Goal: Information Seeking & Learning: Find specific page/section

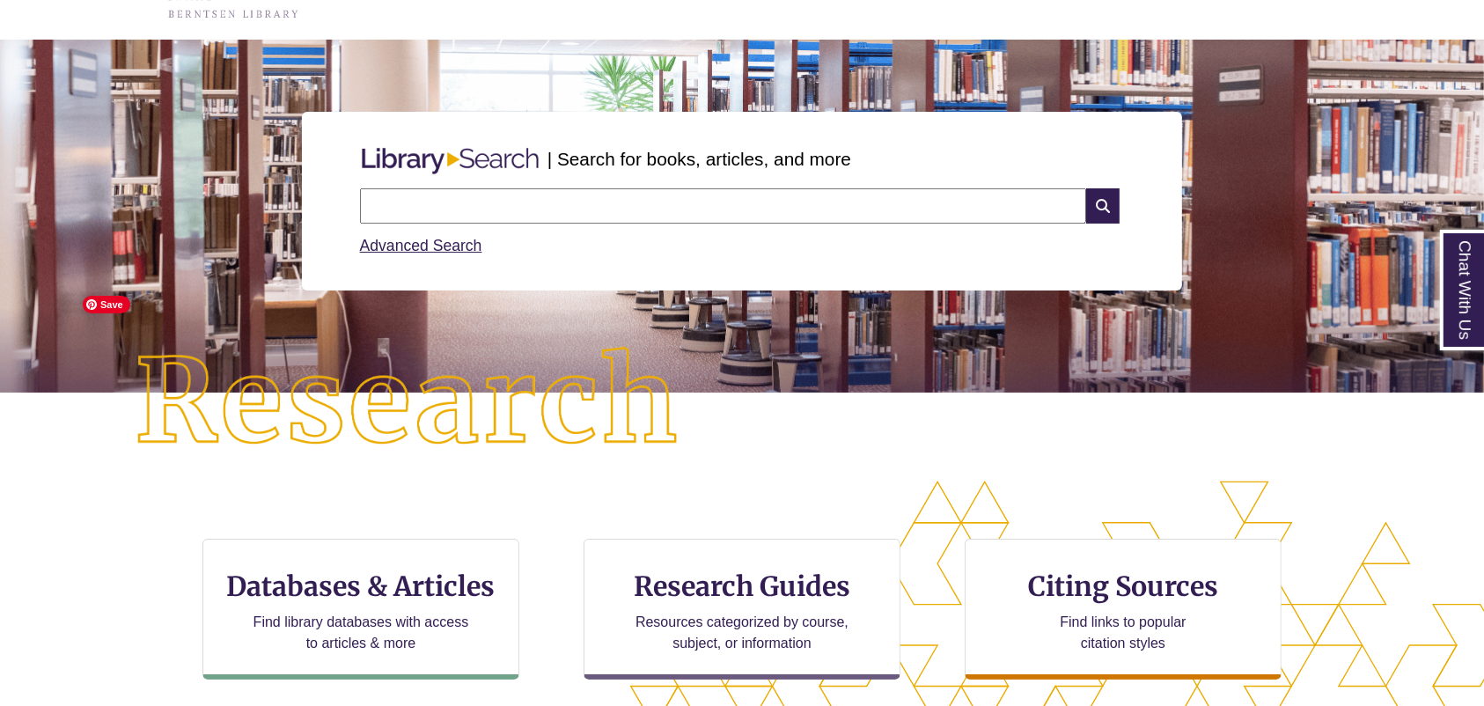
scroll to position [234, 0]
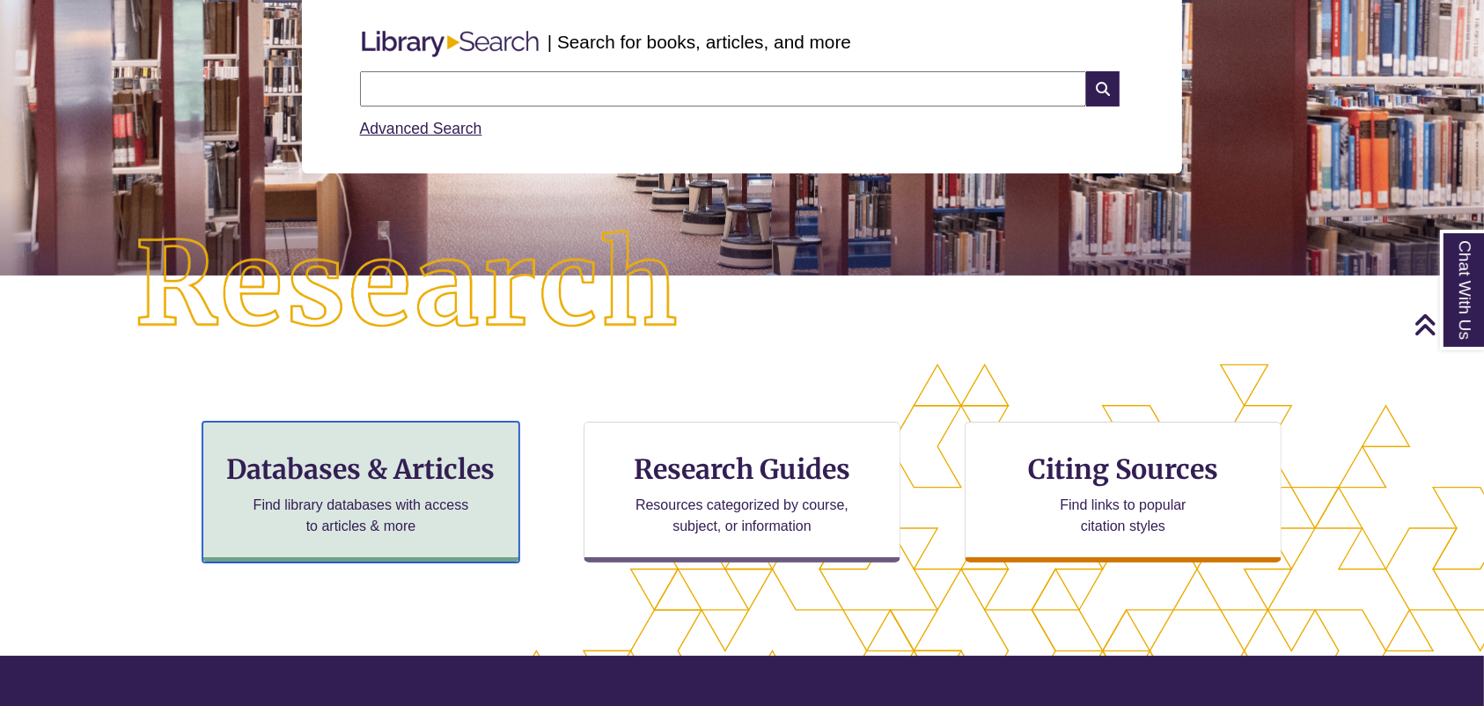
click at [350, 466] on h3 "Databases & Articles" at bounding box center [360, 468] width 287 height 33
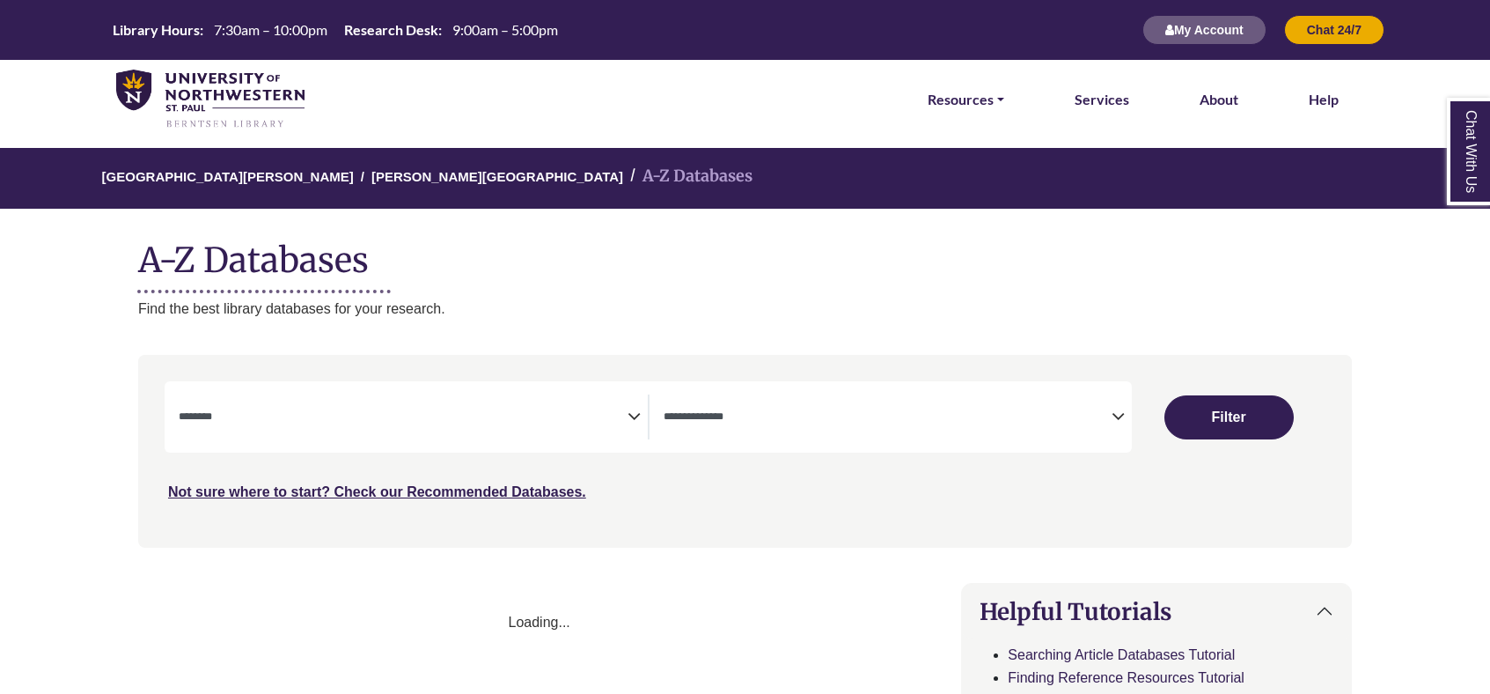
select select "Database Subject Filter"
select select "Database Types Filter"
select select "Database Subject Filter"
select select "Database Types Filter"
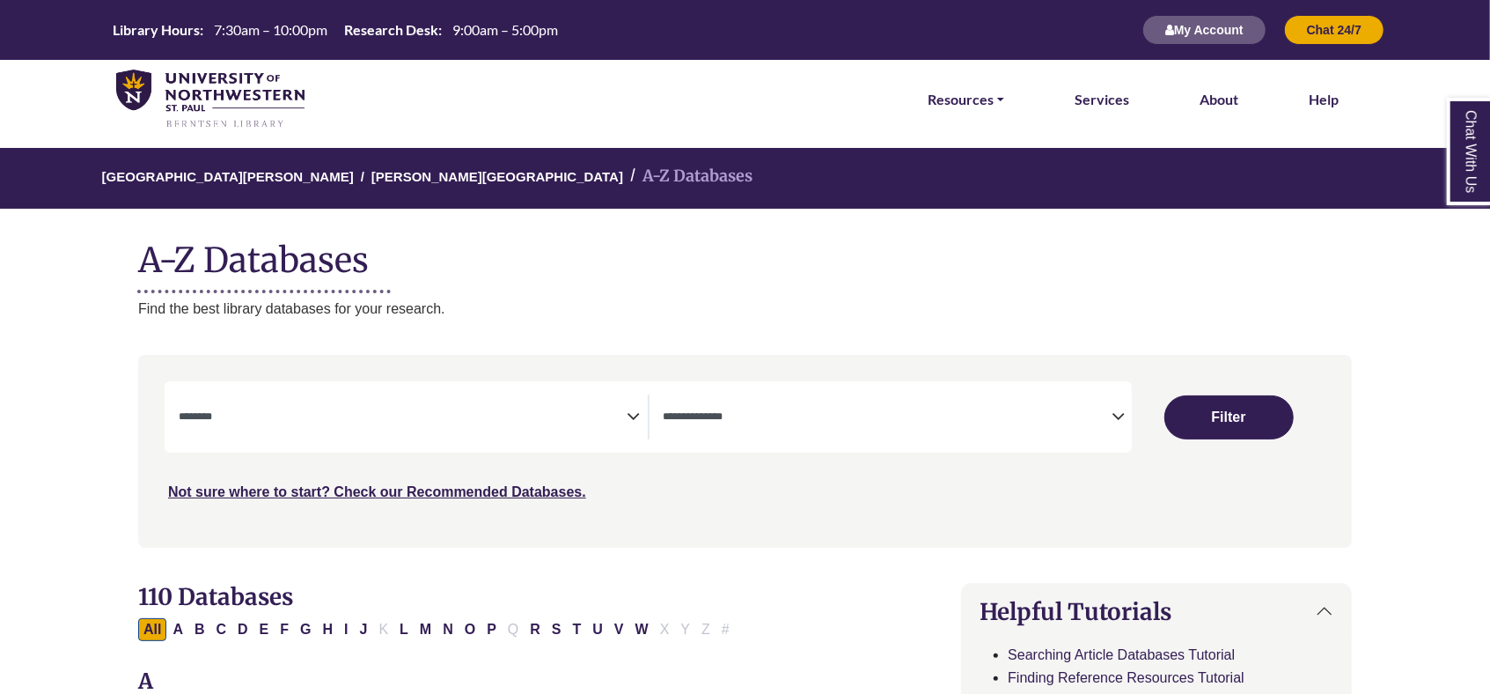
scroll to position [234, 0]
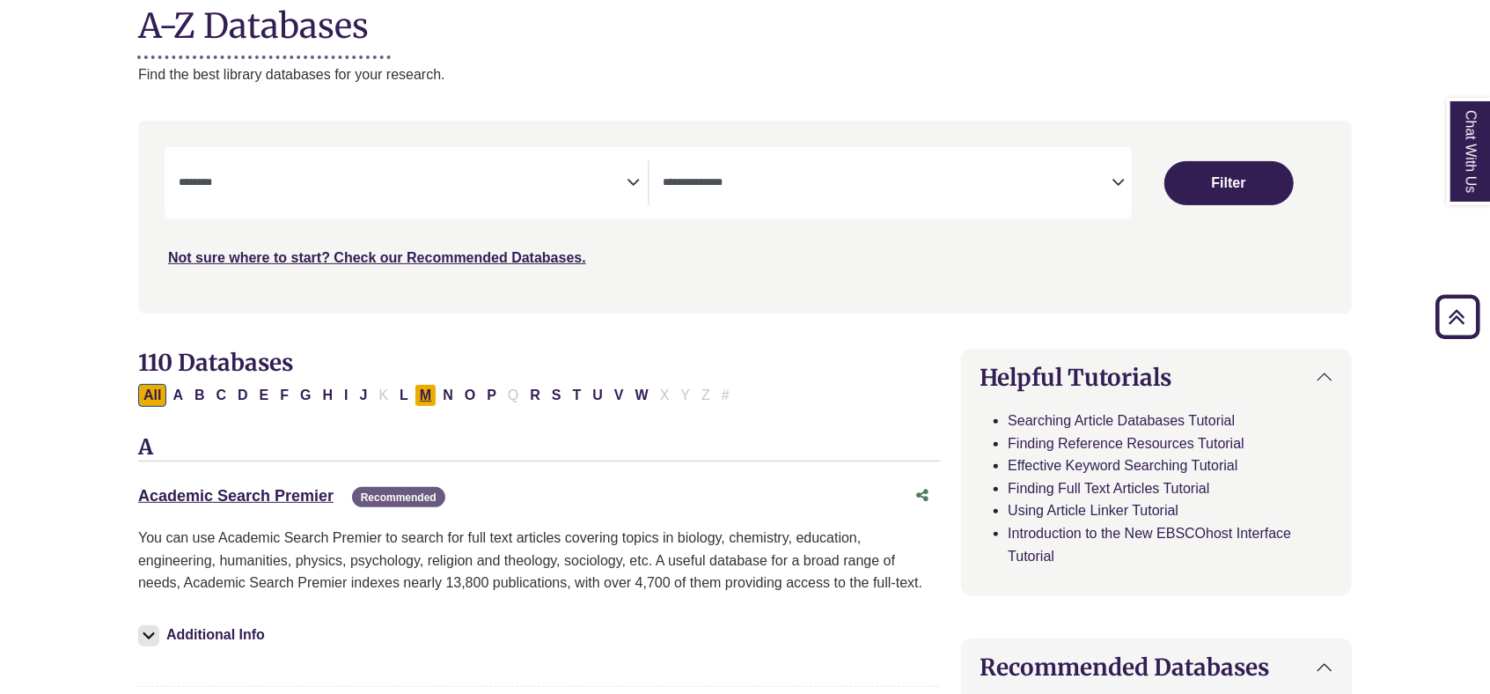
click at [424, 389] on button "M" at bounding box center [426, 395] width 22 height 23
select select "Database Subject Filter"
select select "Database Types Filter"
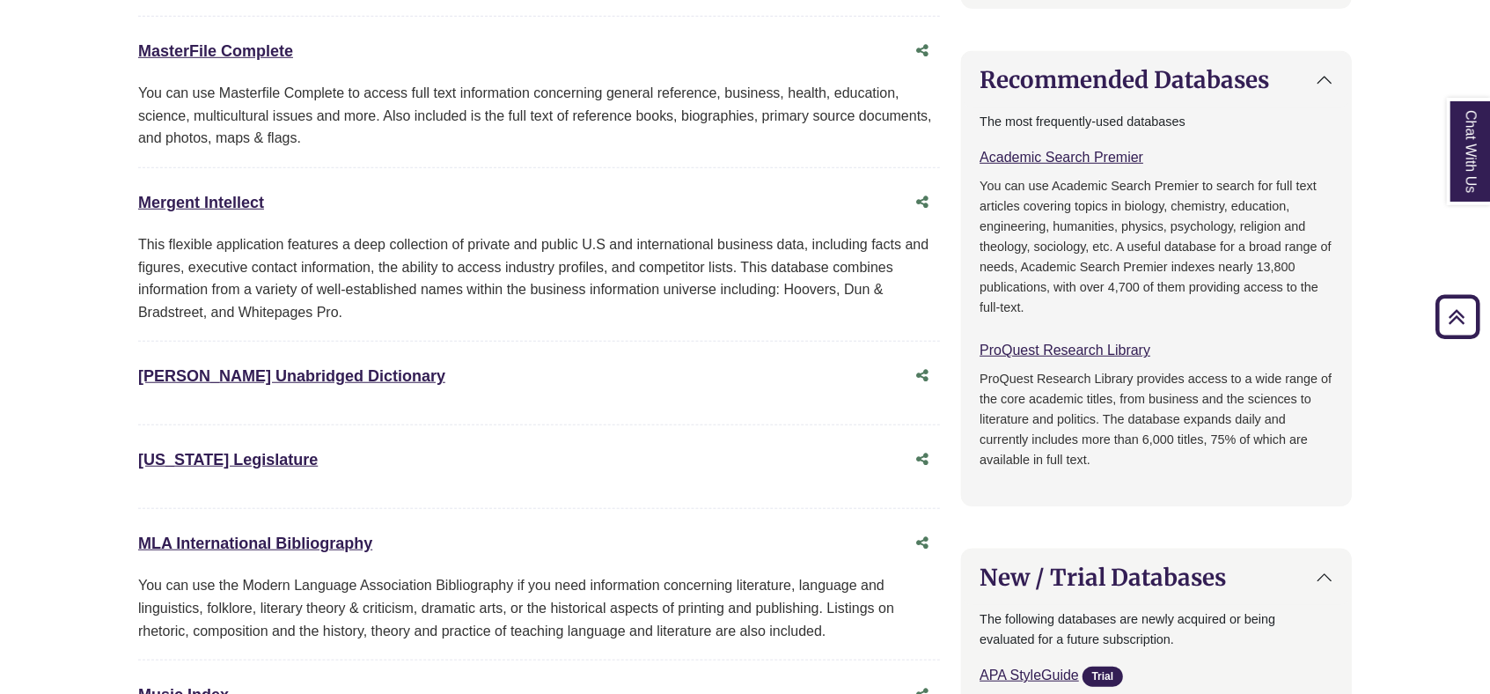
scroll to position [938, 0]
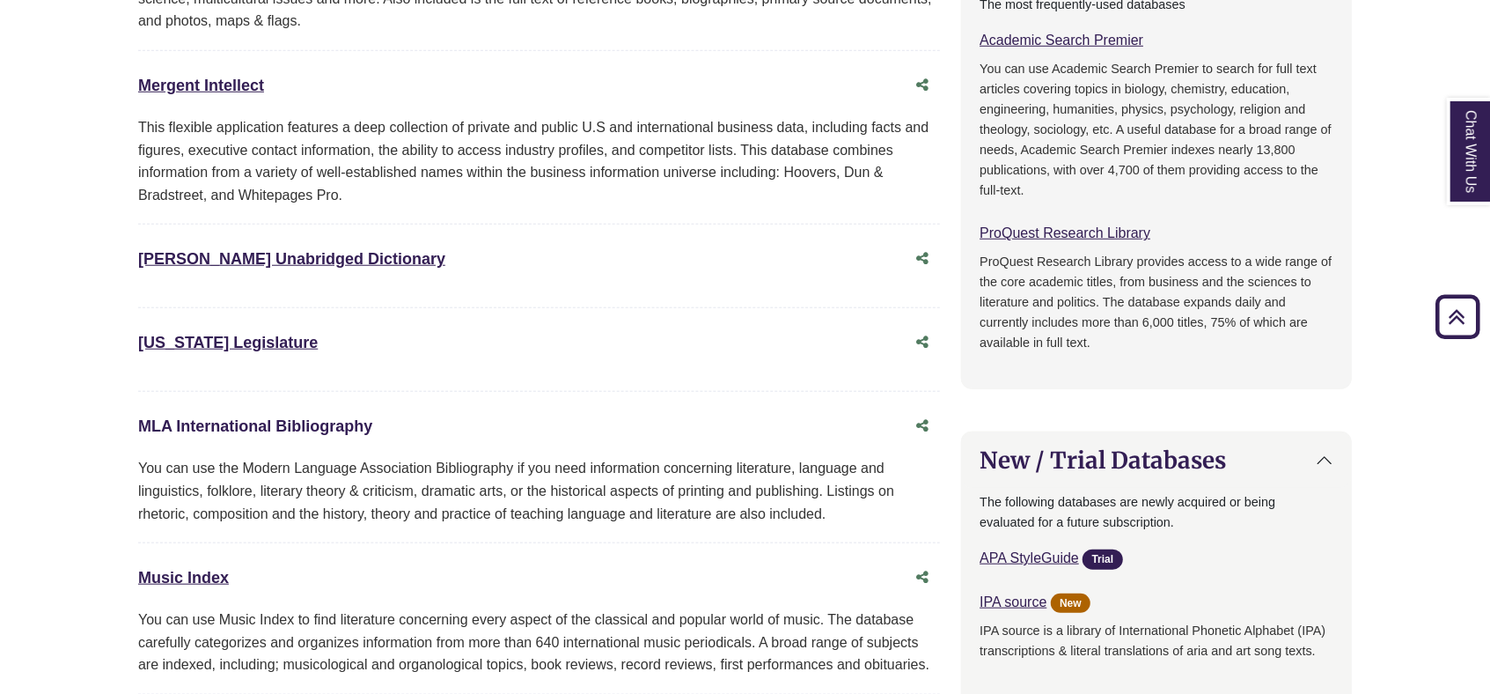
click at [232, 422] on link "MLA International Bibliography This link opens in a new window" at bounding box center [255, 426] width 234 height 18
